Goal: Task Accomplishment & Management: Manage account settings

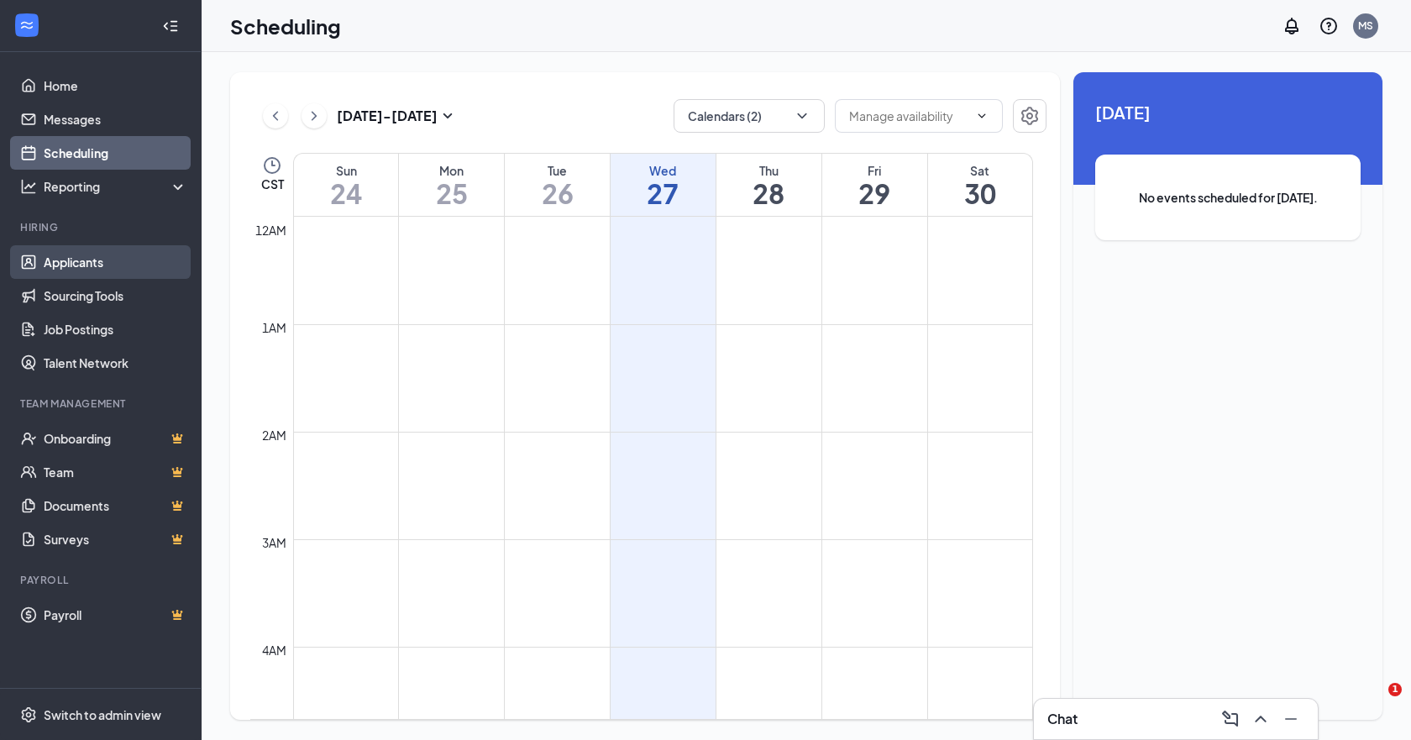
click at [115, 268] on link "Applicants" at bounding box center [116, 262] width 144 height 34
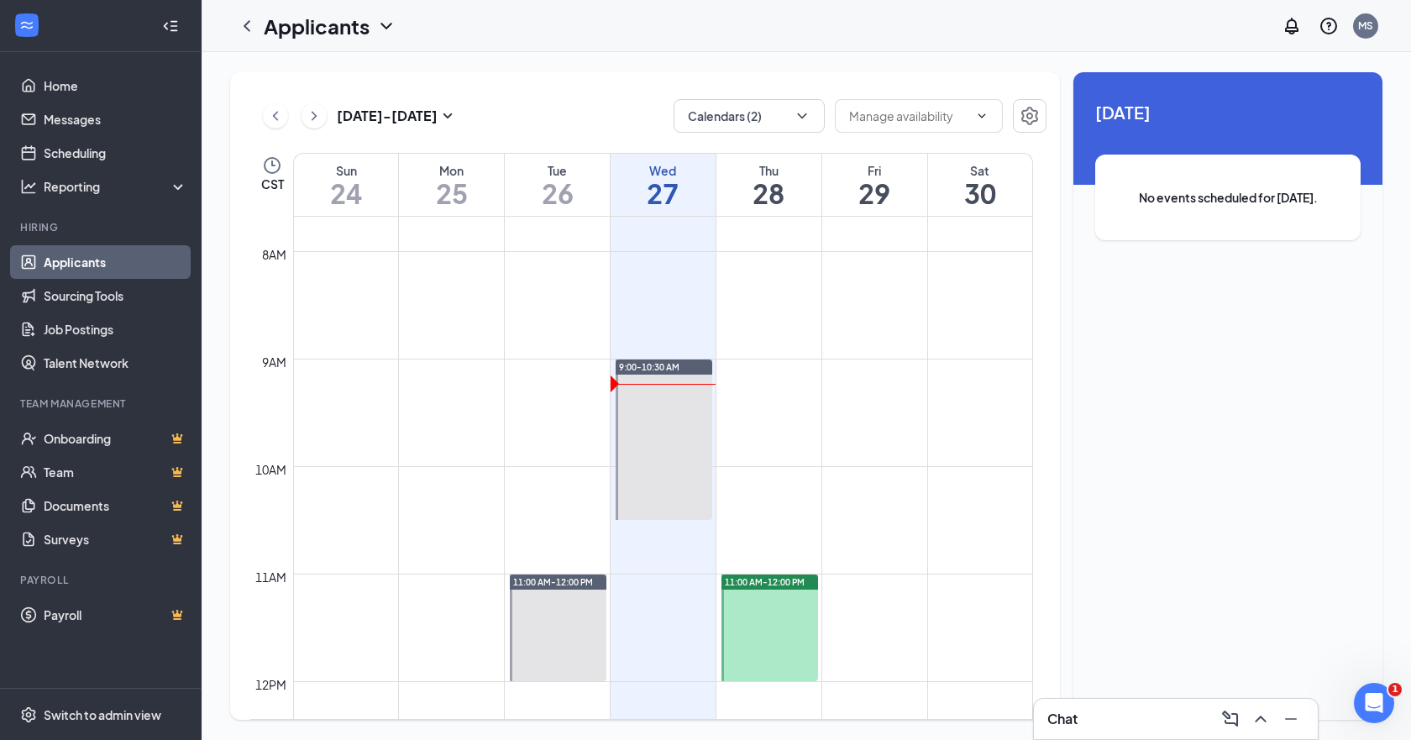
click at [164, 271] on link "Applicants" at bounding box center [116, 262] width 144 height 34
click at [95, 84] on link "Home" at bounding box center [116, 86] width 144 height 34
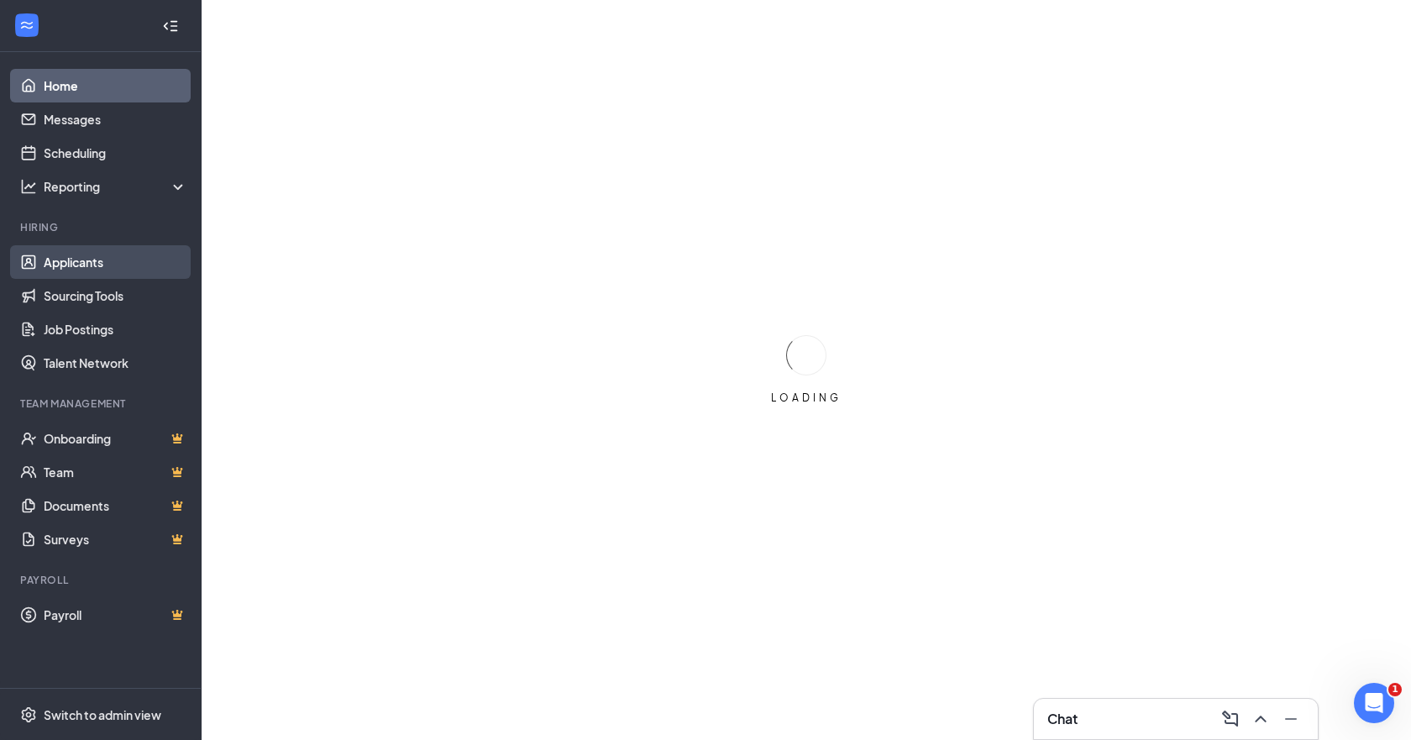
click at [83, 270] on link "Applicants" at bounding box center [116, 262] width 144 height 34
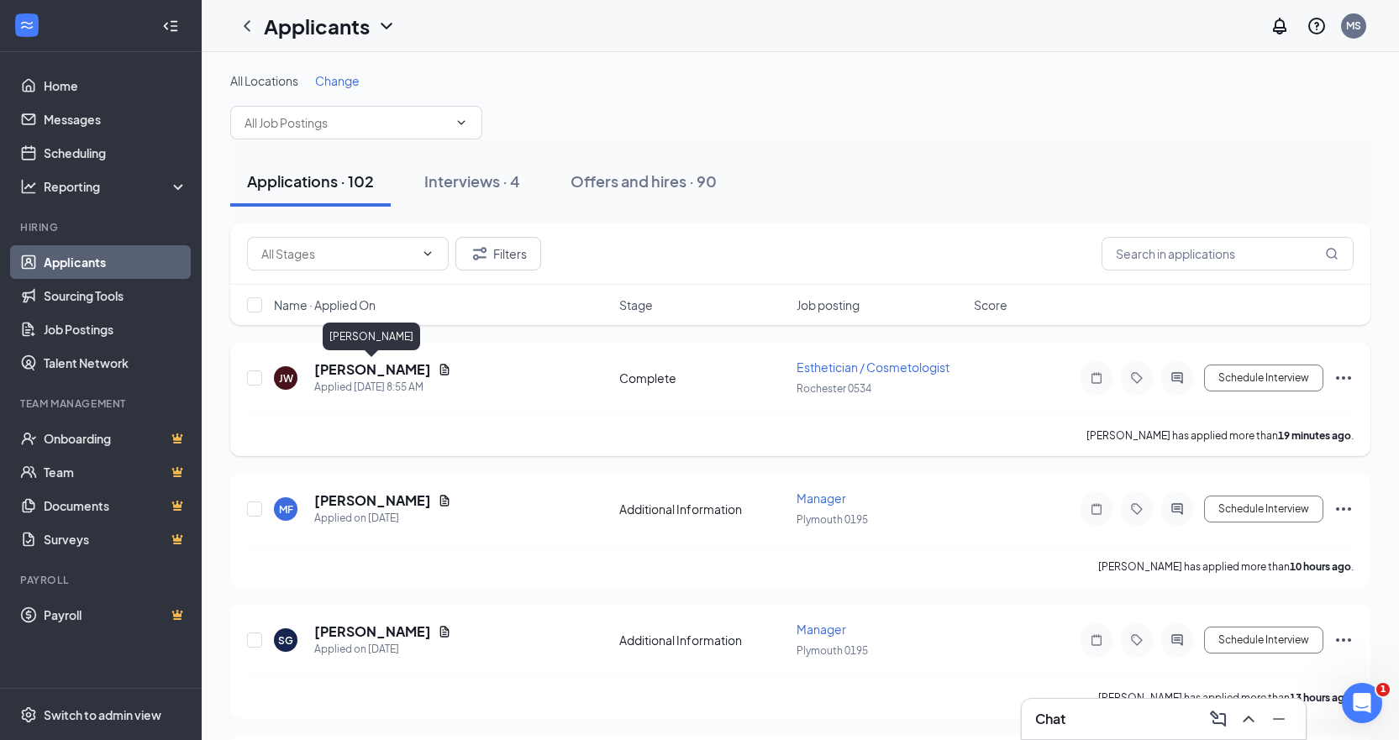
click at [396, 368] on h5 "[PERSON_NAME]" at bounding box center [372, 369] width 117 height 18
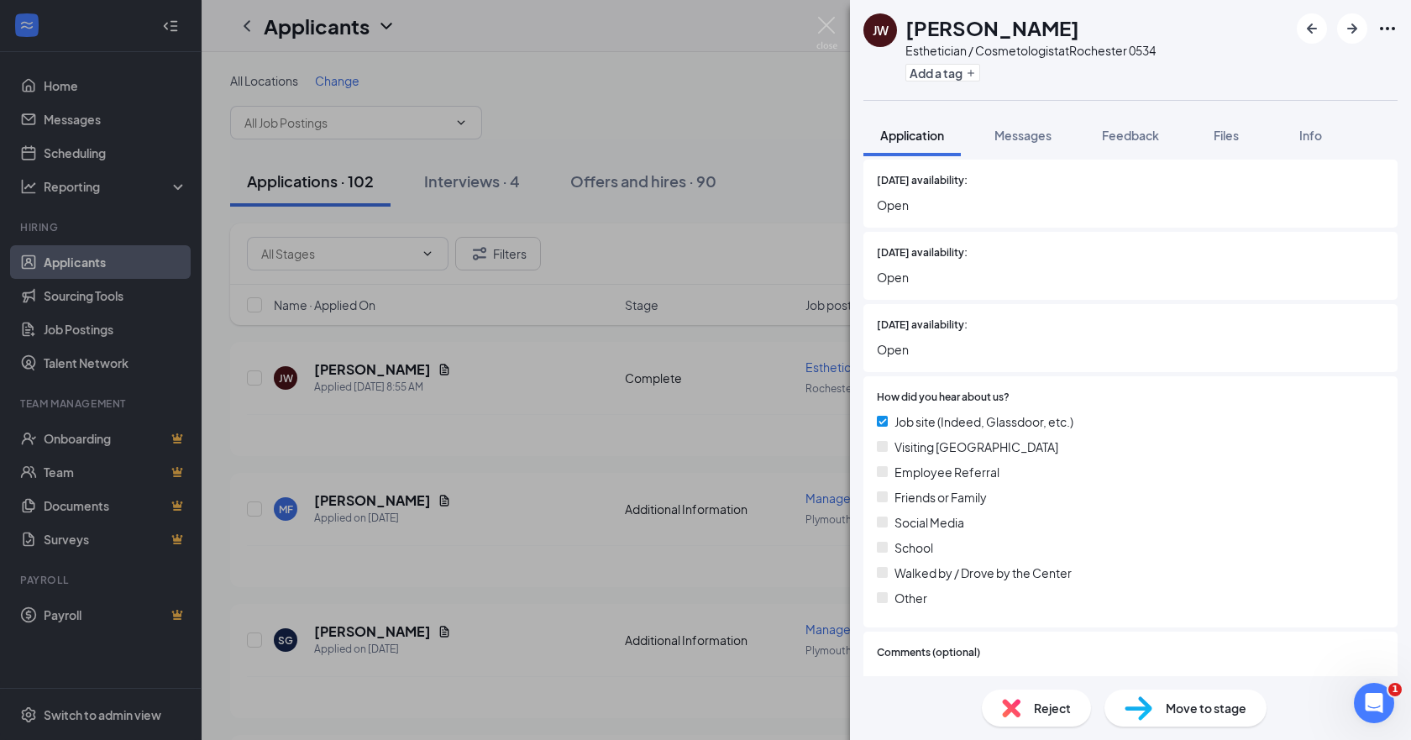
scroll to position [1552, 0]
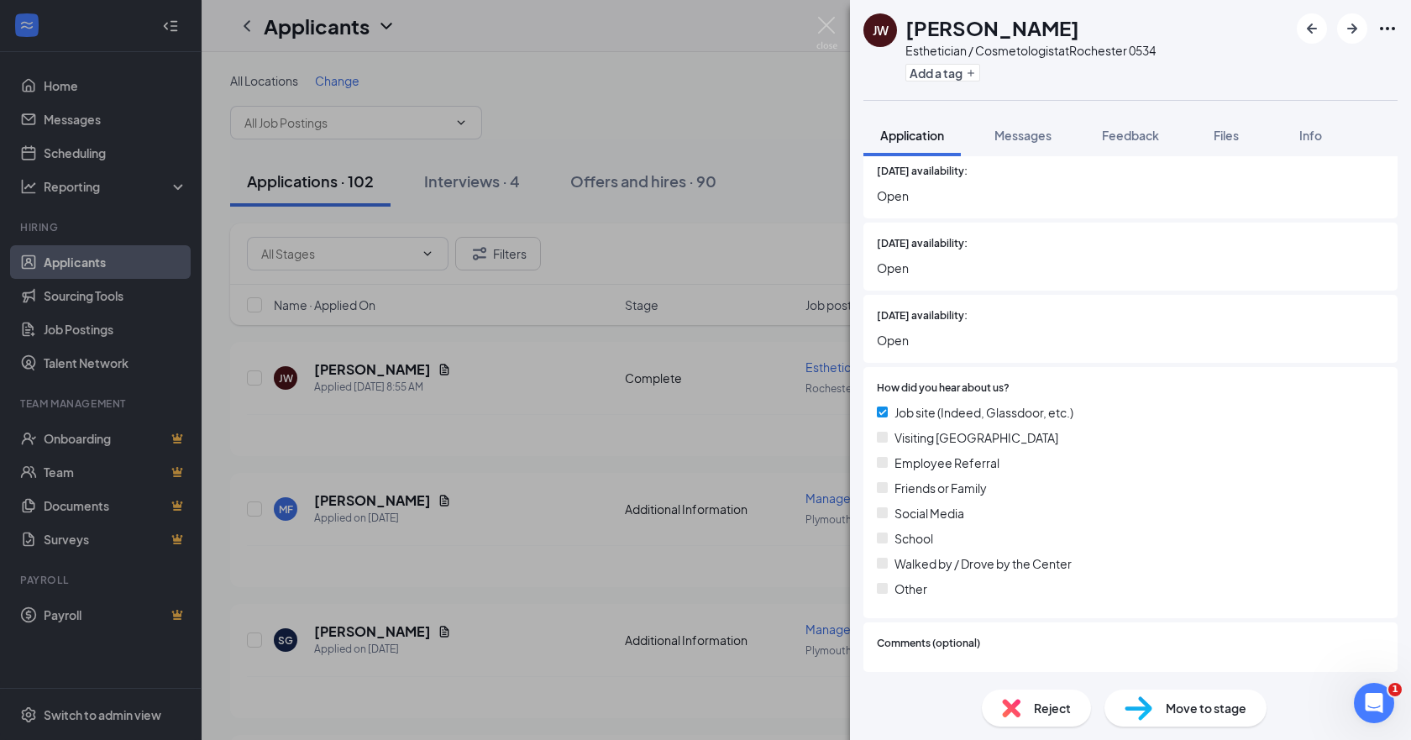
click at [1225, 143] on div "Files" at bounding box center [1227, 135] width 34 height 17
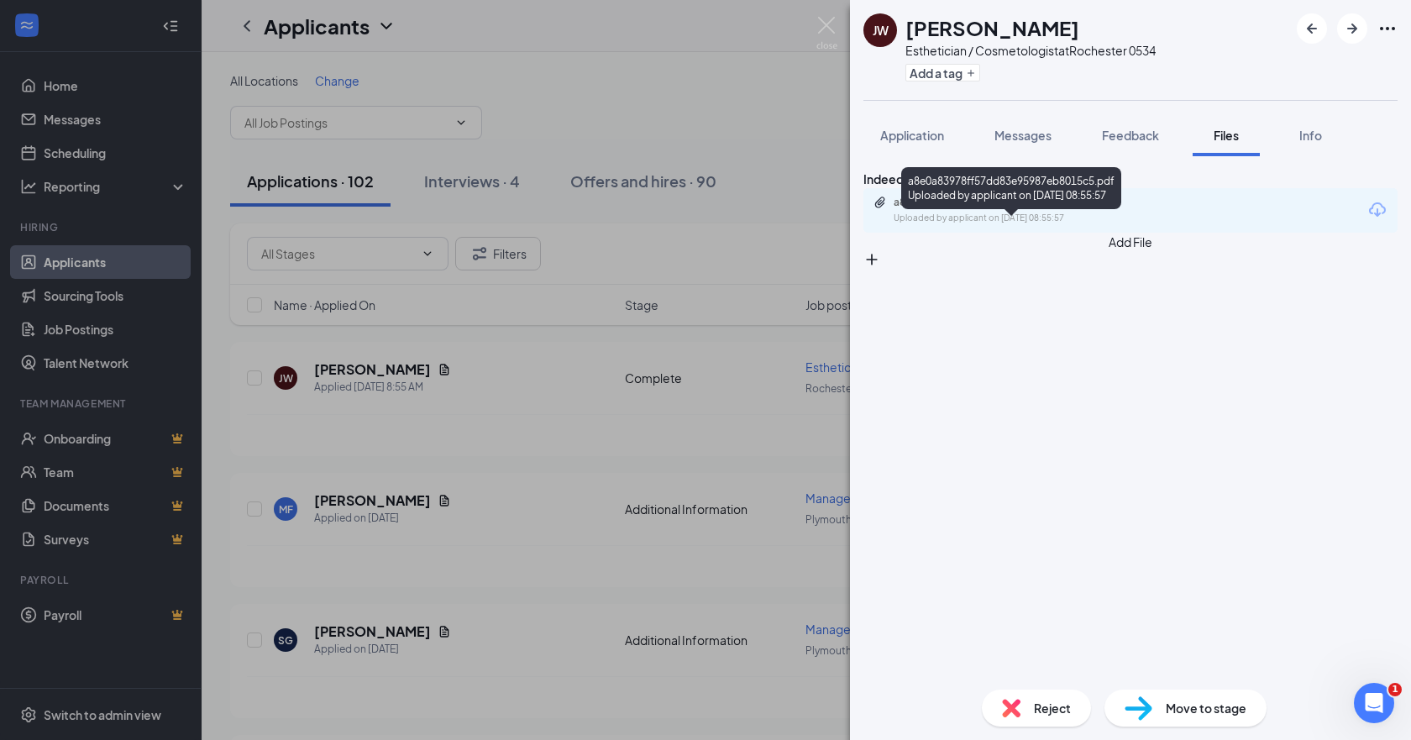
drag, startPoint x: 972, startPoint y: 218, endPoint x: 973, endPoint y: 229, distance: 11.0
click at [972, 229] on div "a8e0a83978ff57dd83e95987eb8015c5.pdf Uploaded by applicant on [DATE] 08:55:57" at bounding box center [1131, 210] width 534 height 45
click at [985, 225] on div "Uploaded by applicant on [DATE] 08:55:57" at bounding box center [1020, 218] width 252 height 13
drag, startPoint x: 878, startPoint y: 132, endPoint x: 742, endPoint y: 9, distance: 183.2
click at [879, 132] on button "Application" at bounding box center [912, 135] width 97 height 42
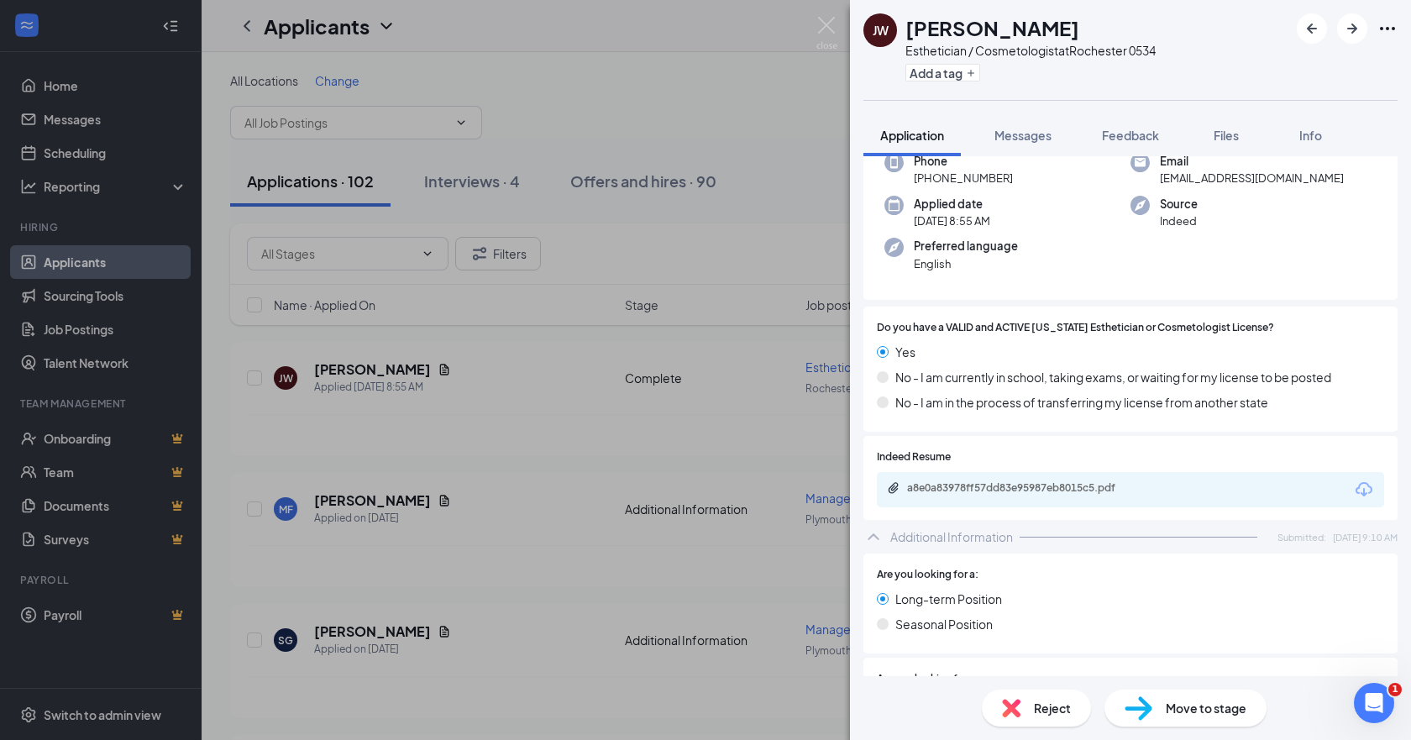
scroll to position [168, 0]
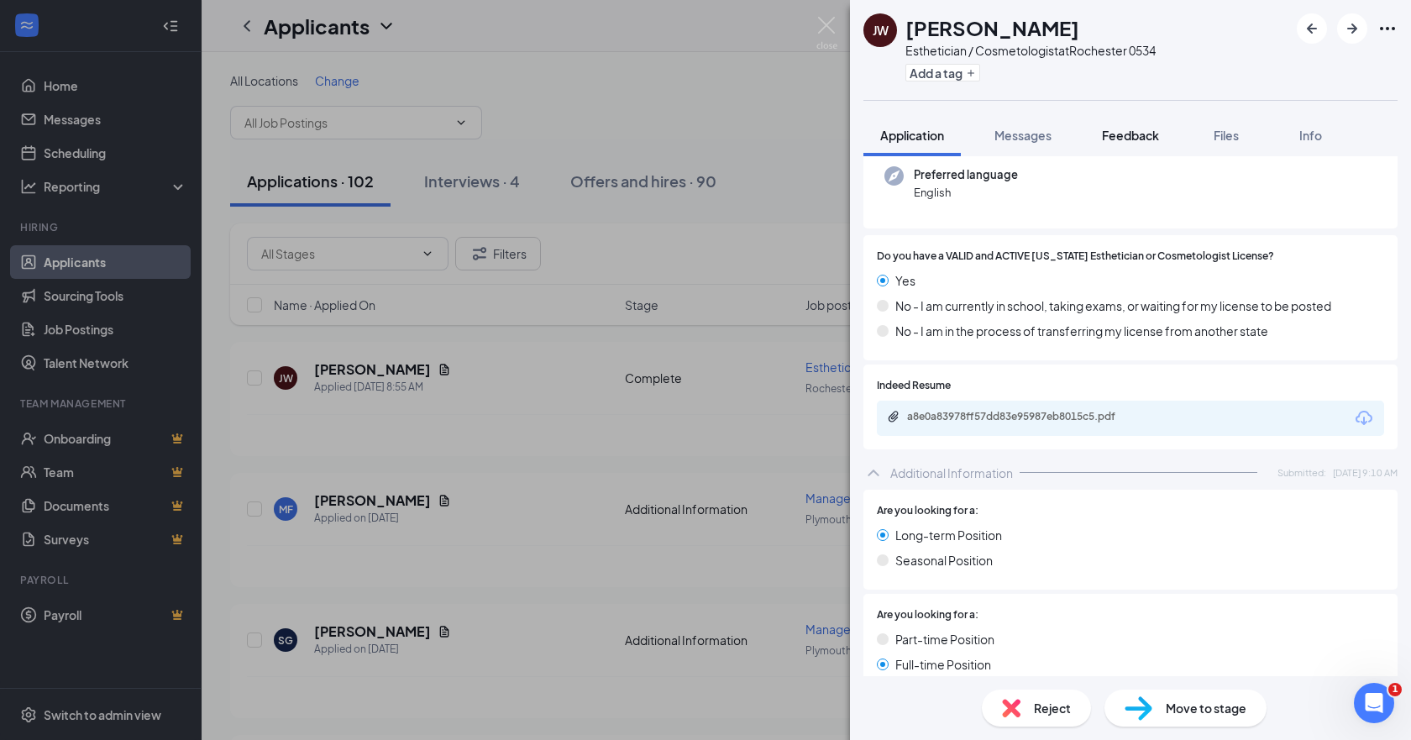
click at [1140, 129] on span "Feedback" at bounding box center [1130, 135] width 57 height 15
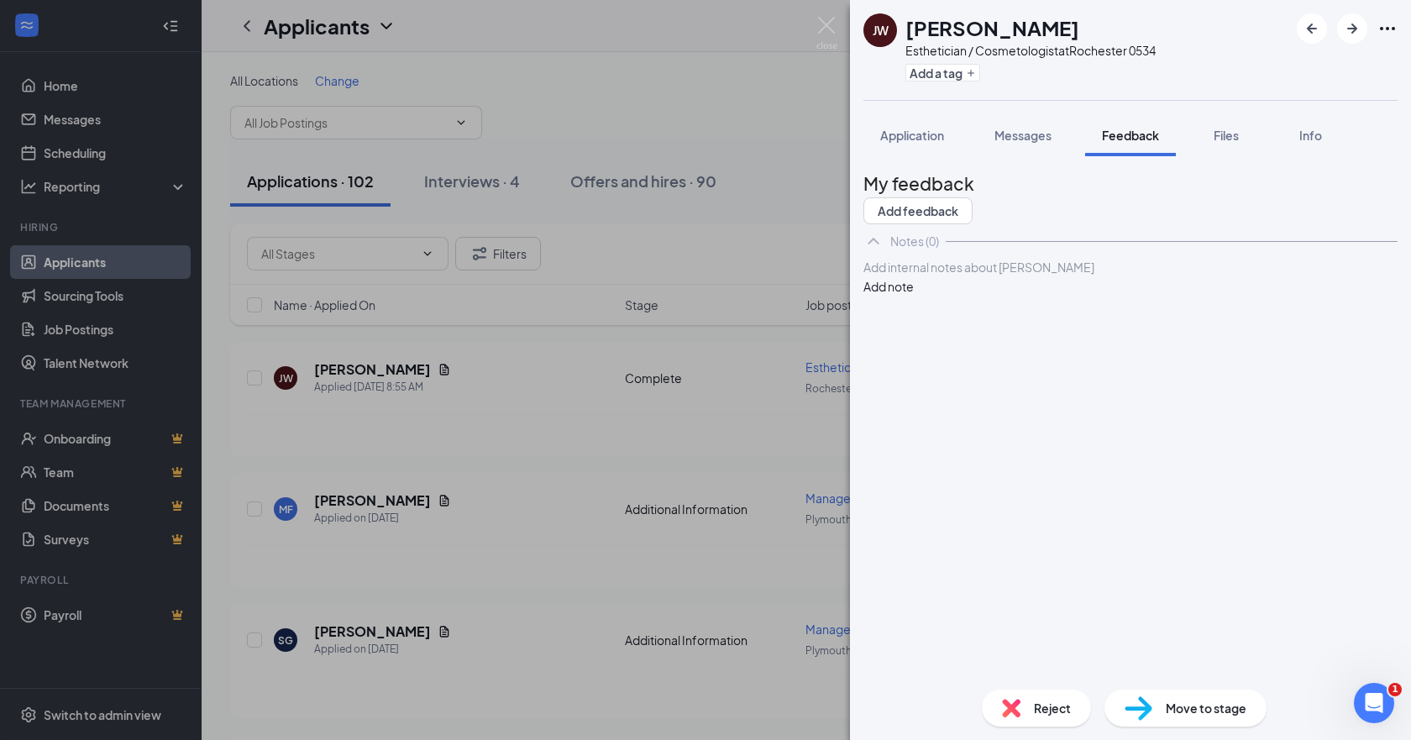
click at [1033, 276] on div at bounding box center [1131, 268] width 533 height 18
click at [914, 296] on button "Add note" at bounding box center [889, 286] width 50 height 18
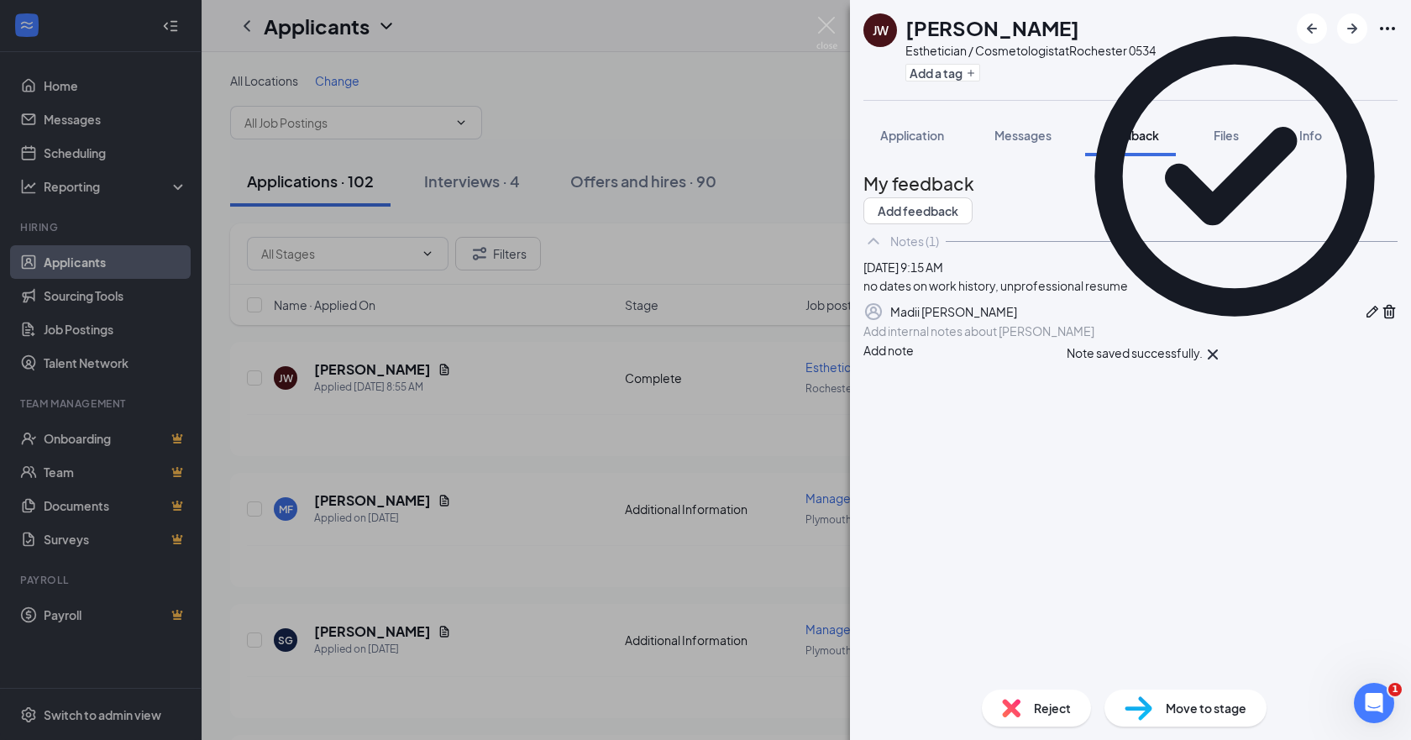
click at [618, 194] on div "[PERSON_NAME] Esthetician / Cosmetologist at [GEOGRAPHIC_DATA] 0534 Add a tag A…" at bounding box center [705, 370] width 1411 height 740
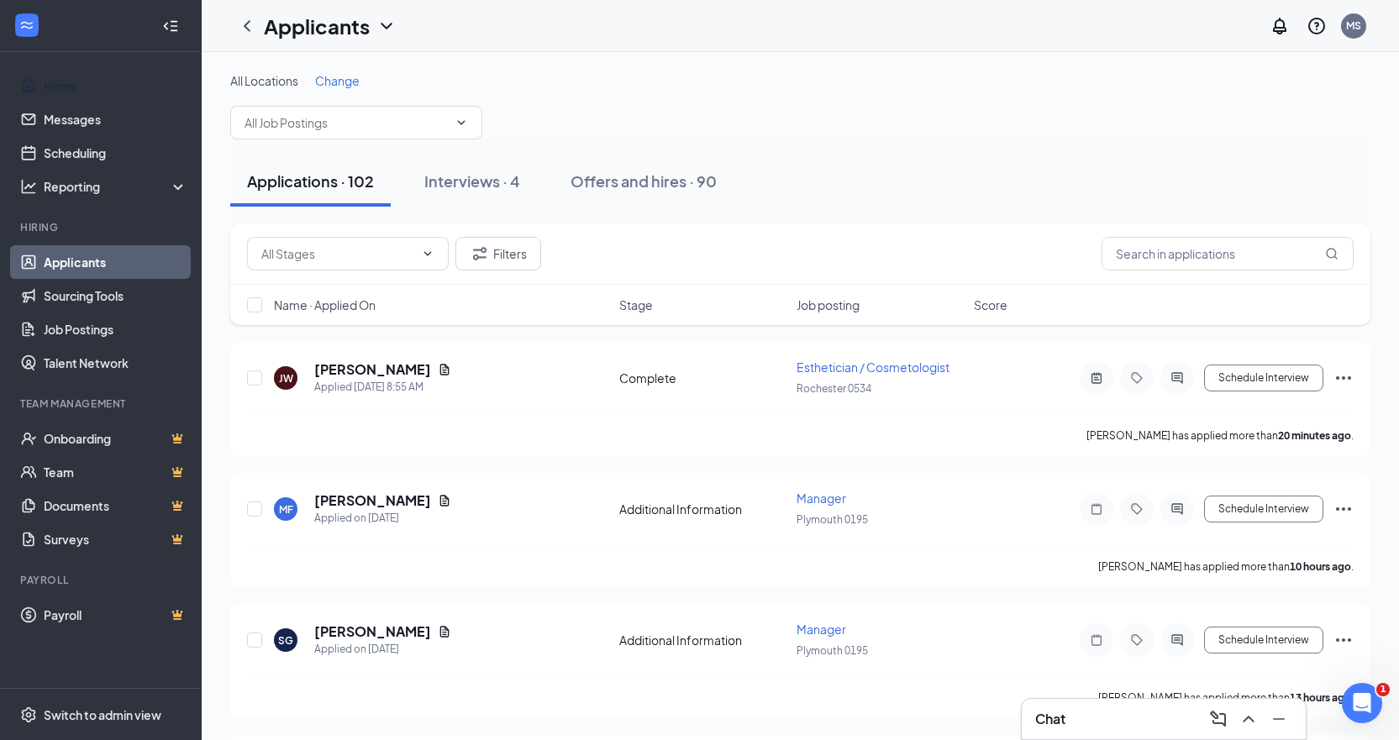
drag, startPoint x: 145, startPoint y: 85, endPoint x: 98, endPoint y: 0, distance: 96.6
click at [145, 84] on link "Home" at bounding box center [116, 86] width 144 height 34
